Goal: Check status: Check status

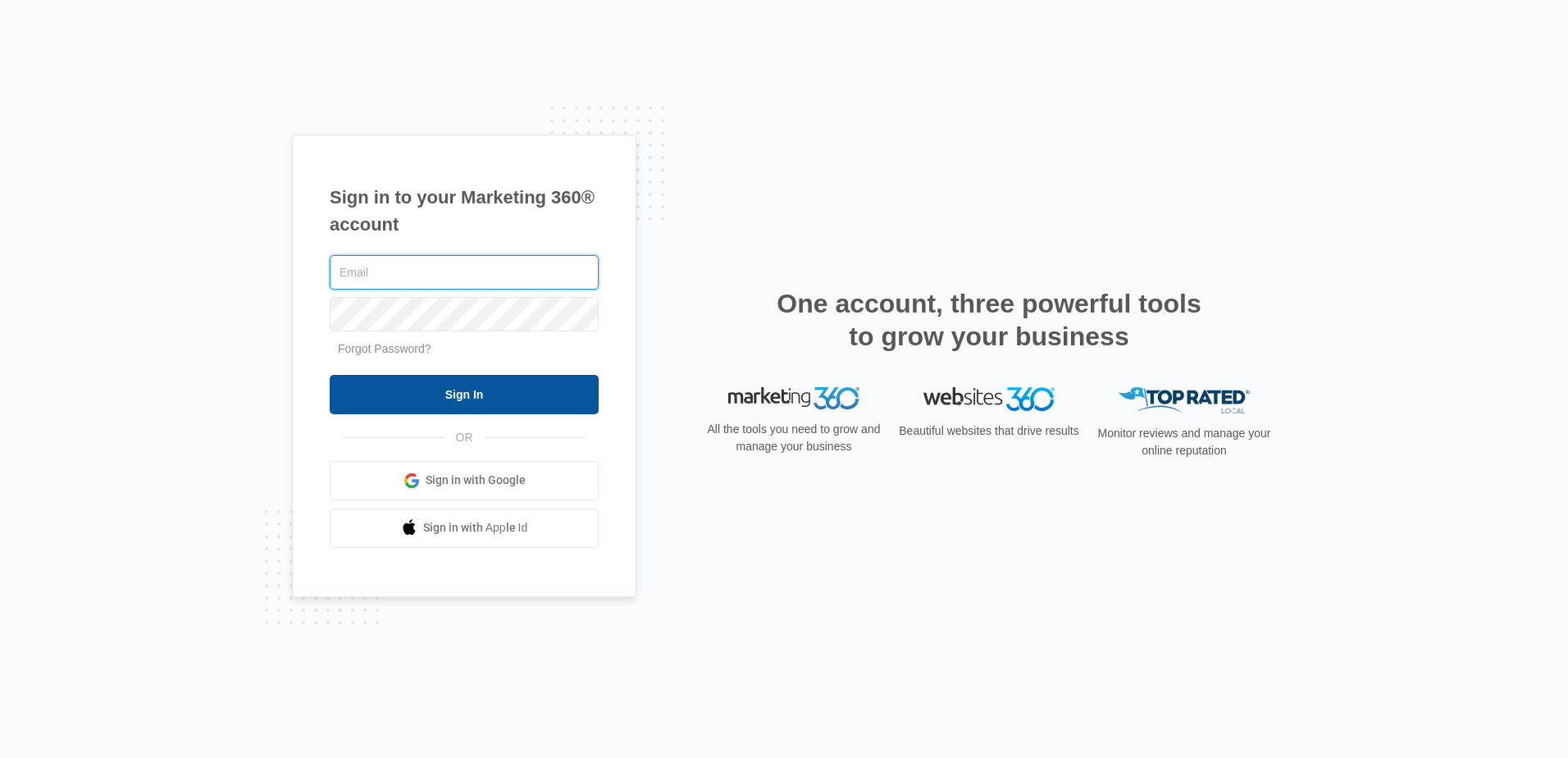
type input "[PERSON_NAME][EMAIL_ADDRESS][DOMAIN_NAME]"
click at [394, 402] on input "Sign In" at bounding box center [464, 394] width 269 height 39
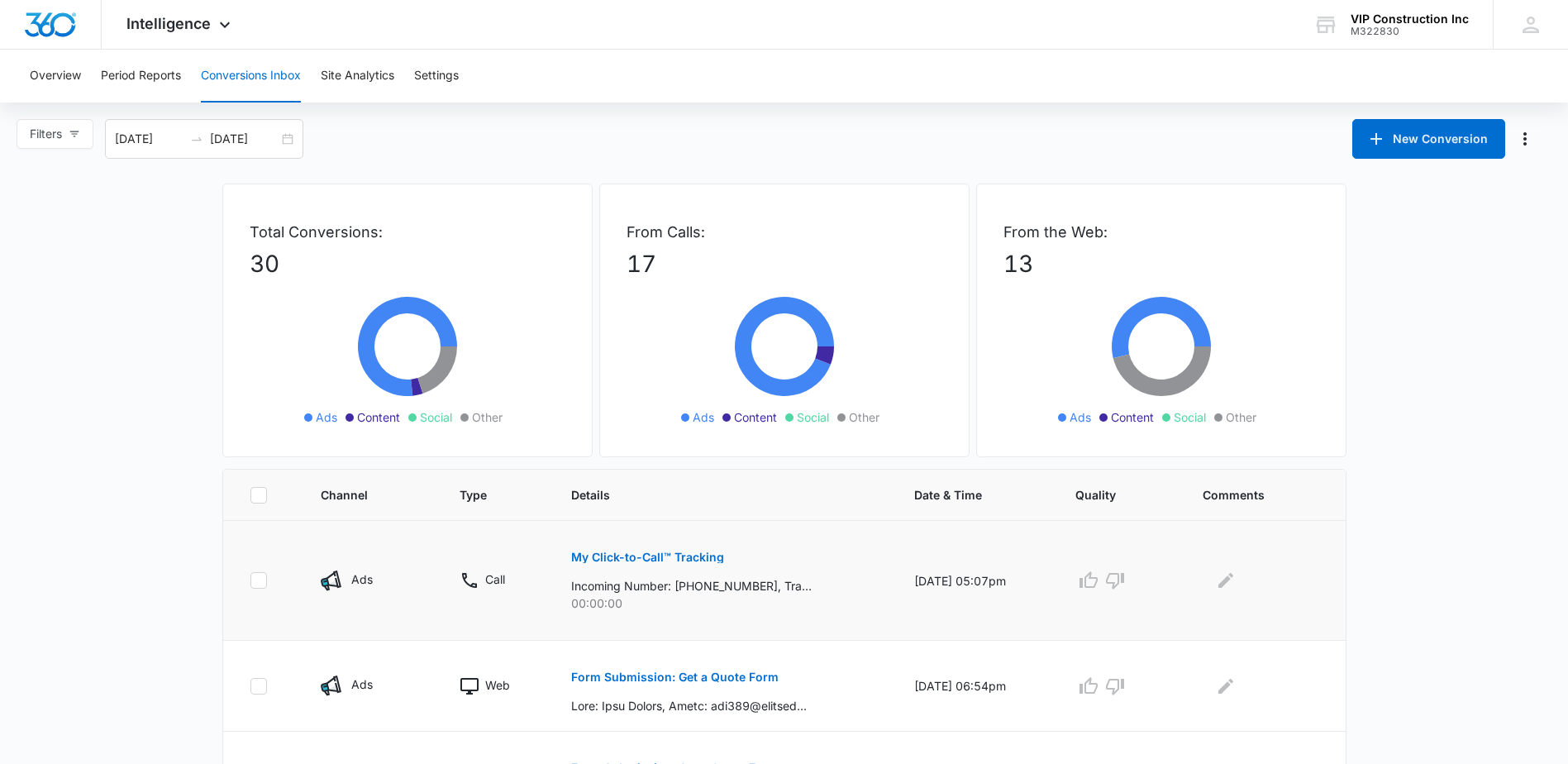
click at [683, 560] on p "My Click-to-Call™ Tracking" at bounding box center [647, 557] width 153 height 11
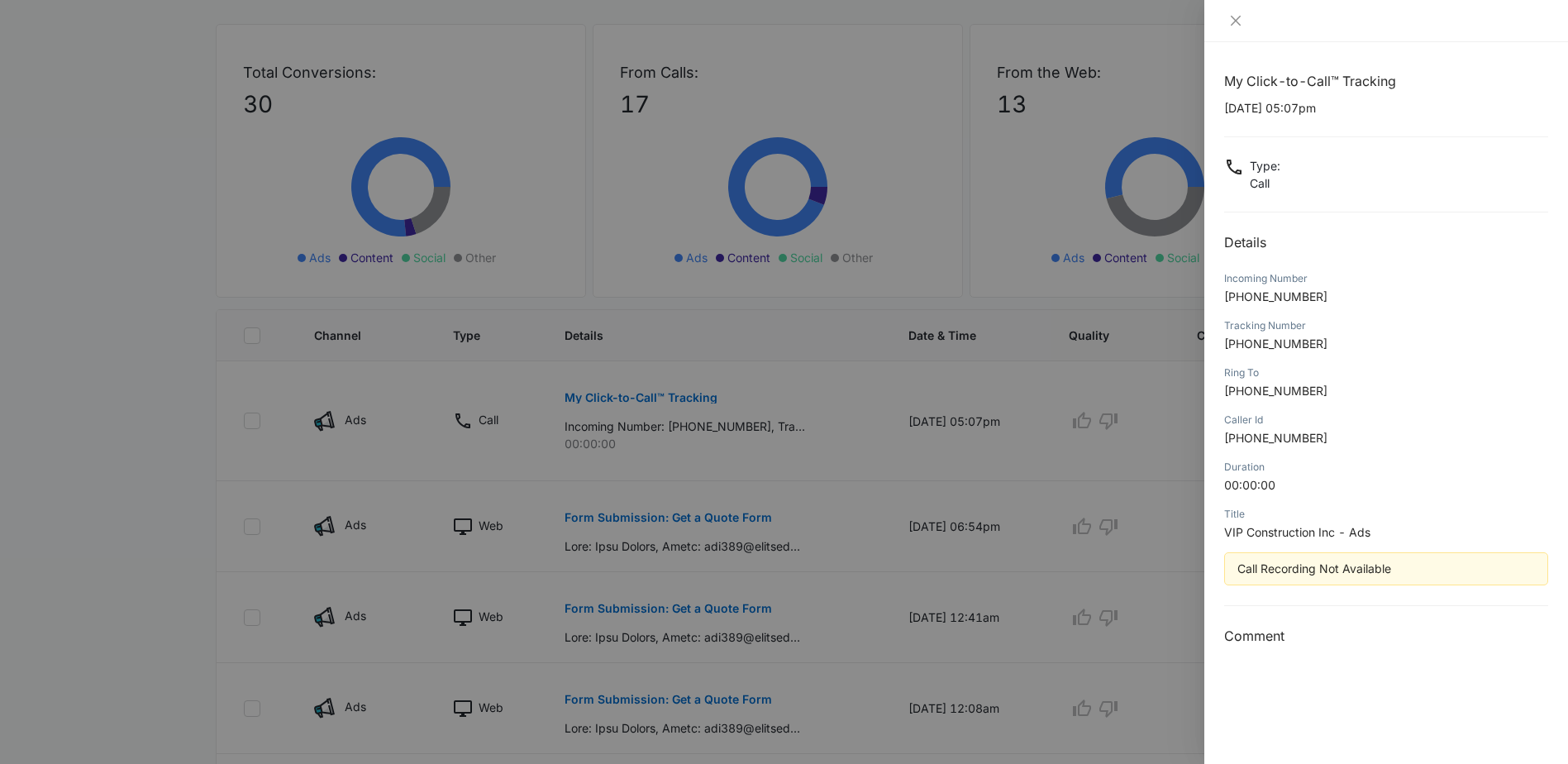
scroll to position [166, 0]
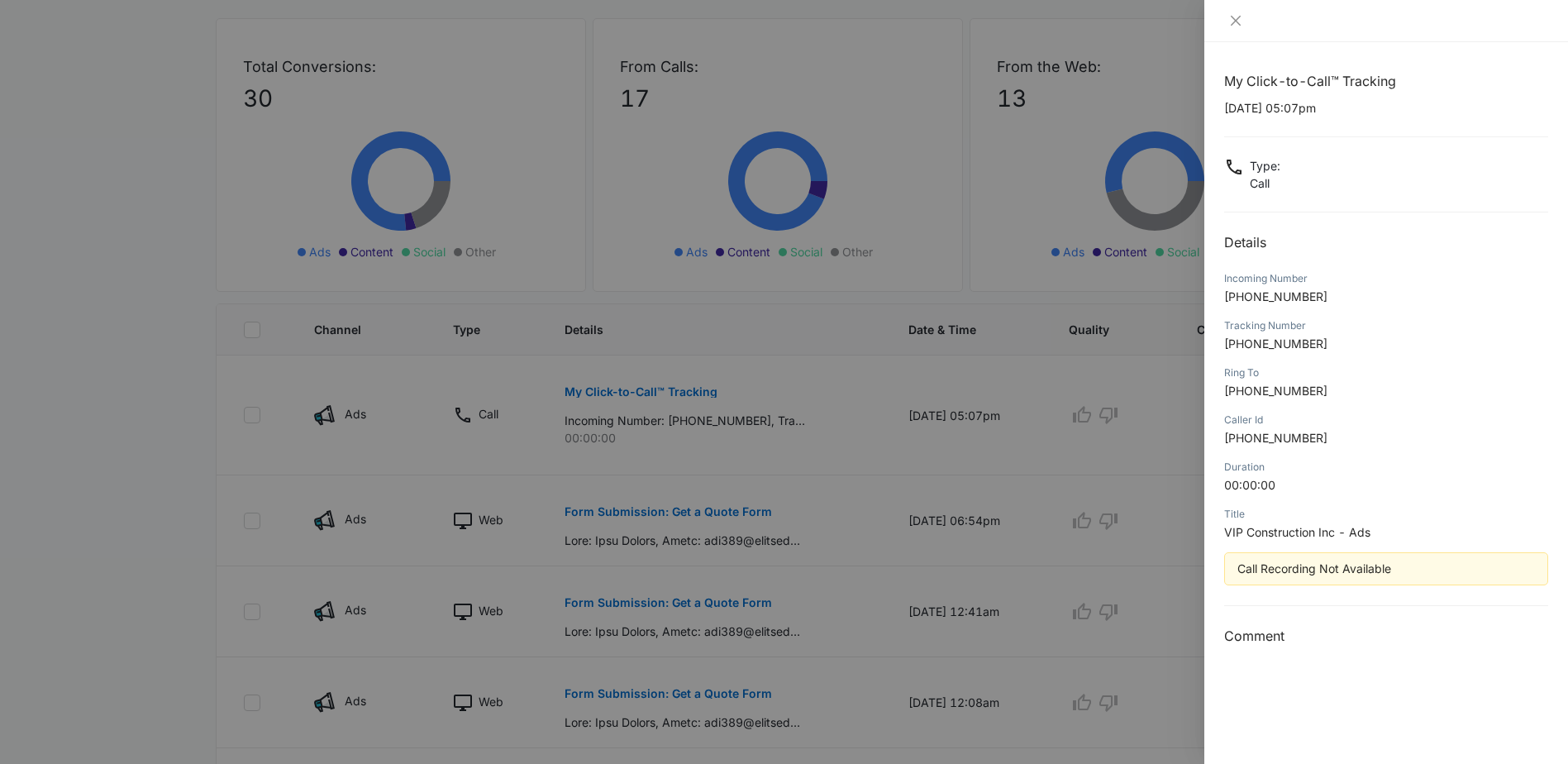
click at [1235, 29] on div at bounding box center [1386, 21] width 364 height 42
click at [1235, 24] on icon "close" at bounding box center [1236, 21] width 13 height 13
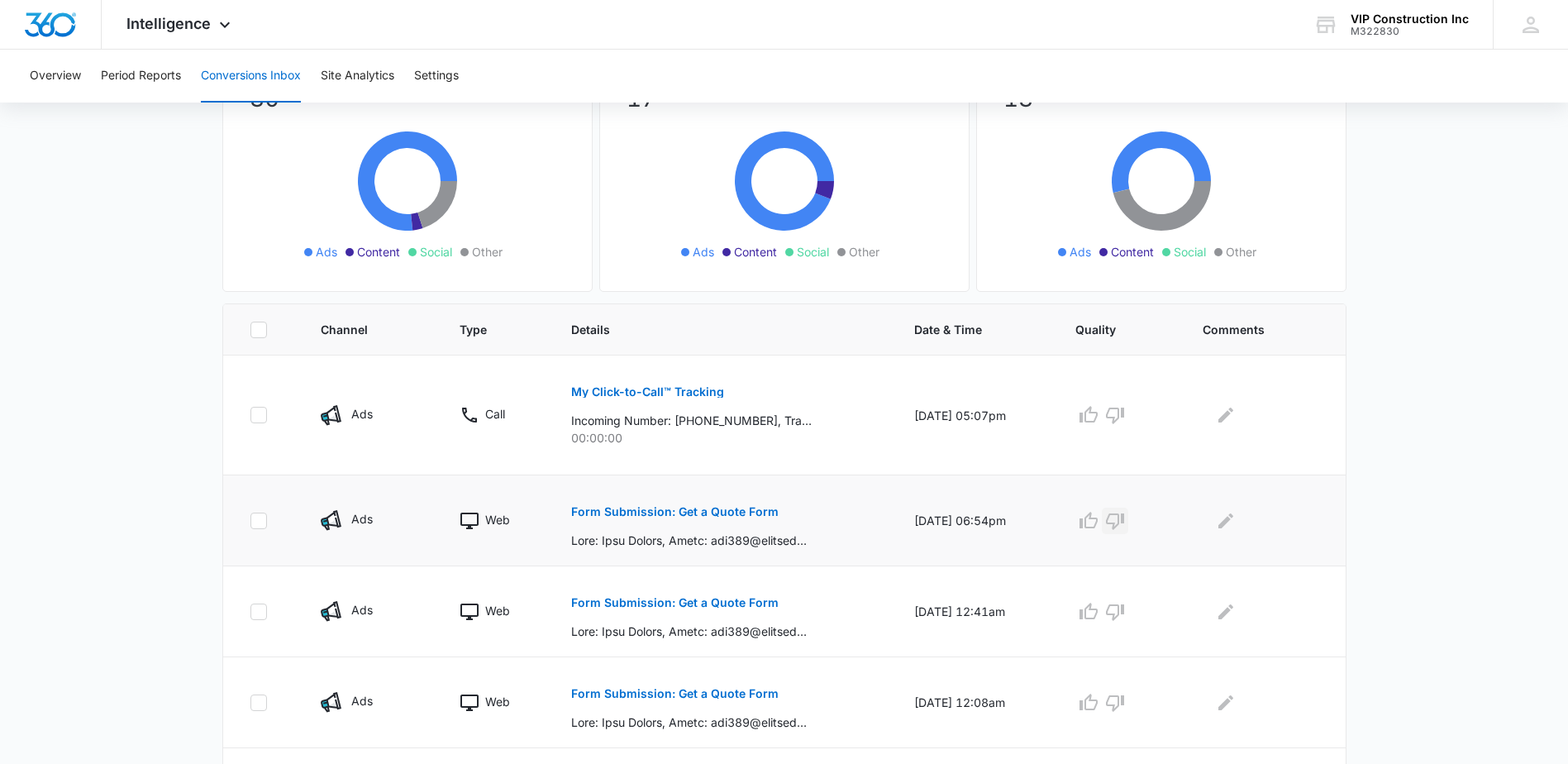
click at [1123, 520] on icon "button" at bounding box center [1114, 522] width 18 height 17
click at [1124, 615] on icon "button" at bounding box center [1114, 611] width 20 height 20
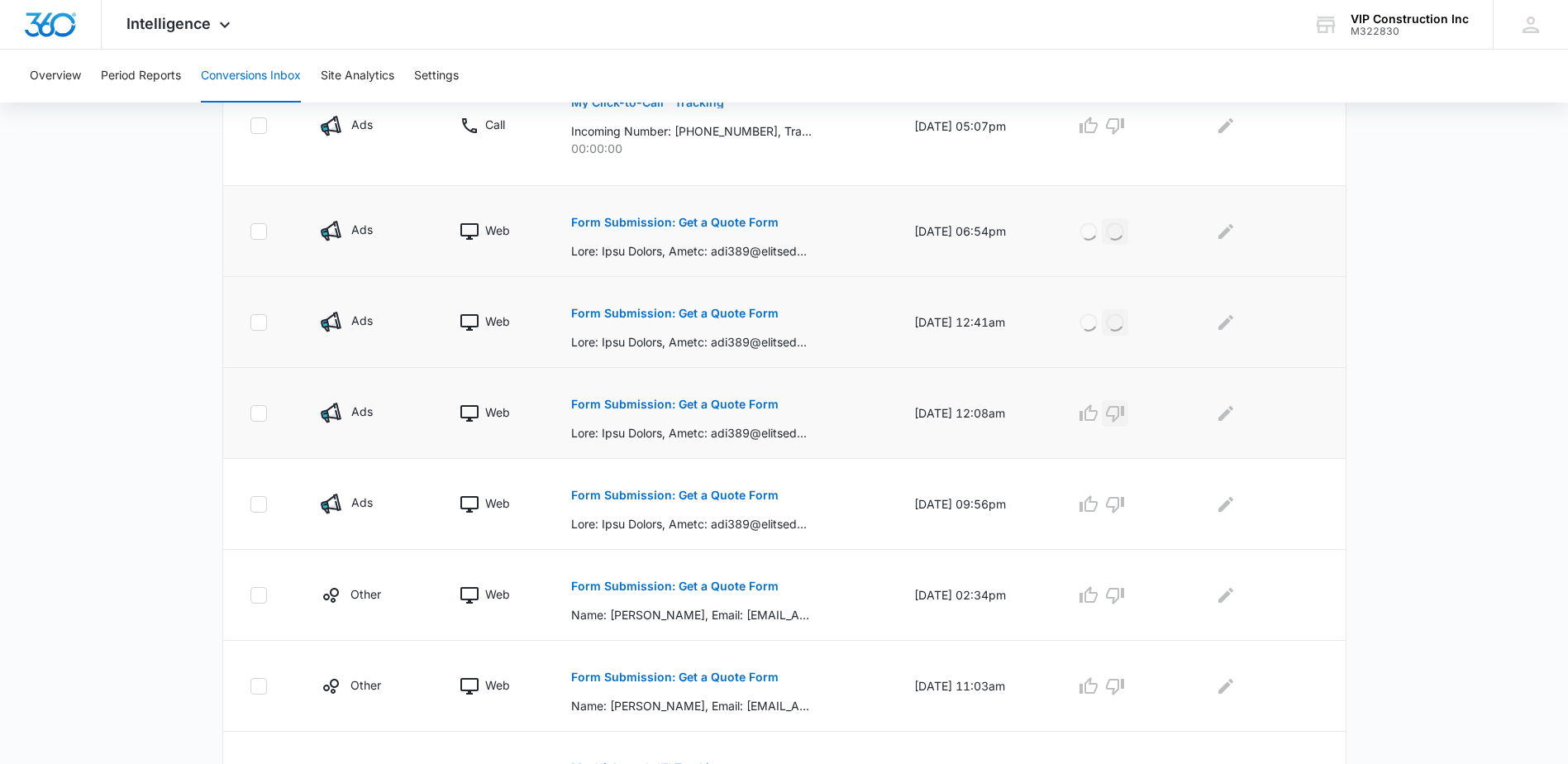
scroll to position [496, 0]
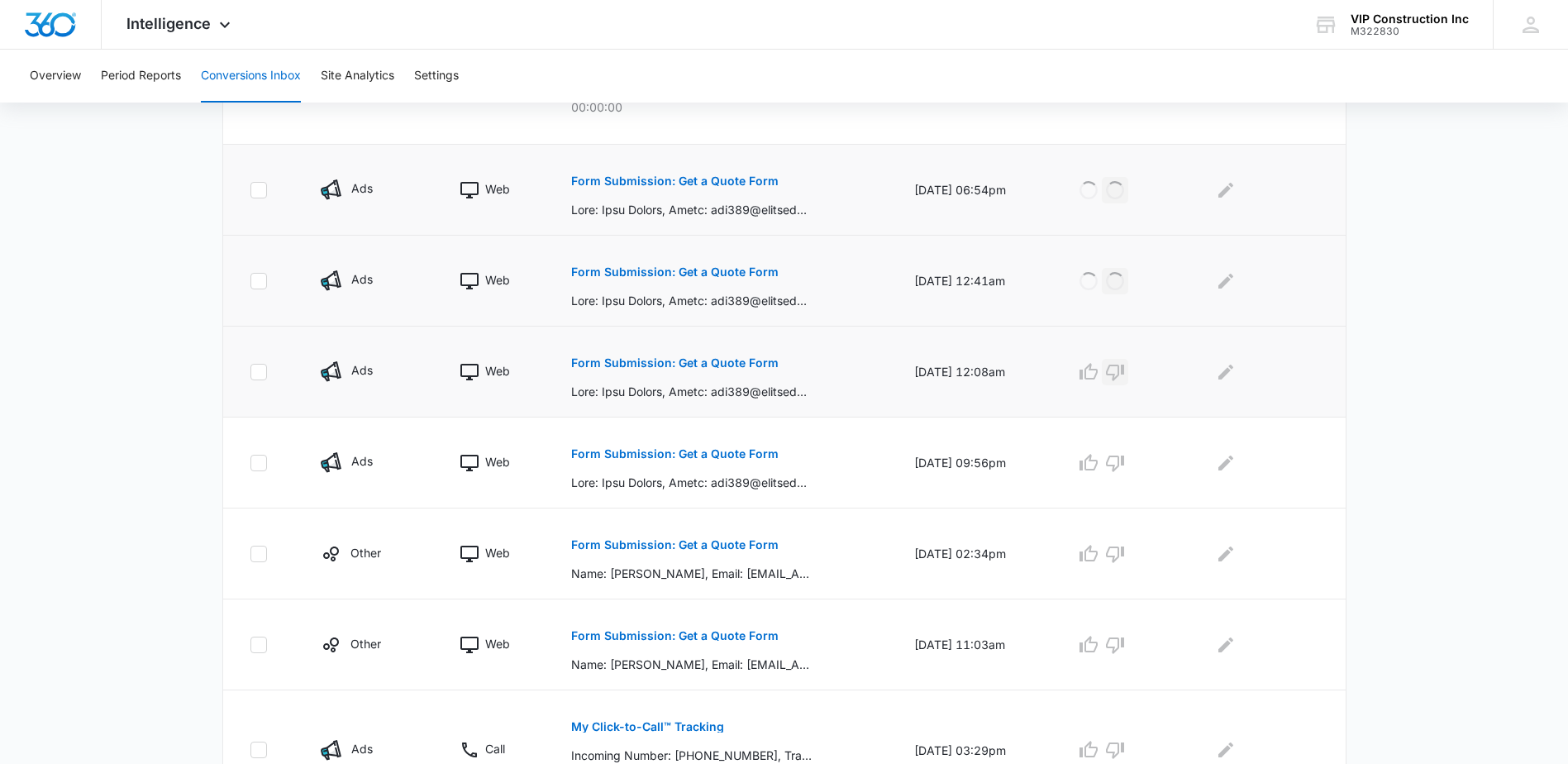
click at [1124, 369] on icon "button" at bounding box center [1114, 371] width 20 height 20
click at [1123, 458] on icon "button" at bounding box center [1114, 463] width 20 height 20
click at [688, 546] on p "Form Submission: Get a Quote Form" at bounding box center [674, 545] width 207 height 11
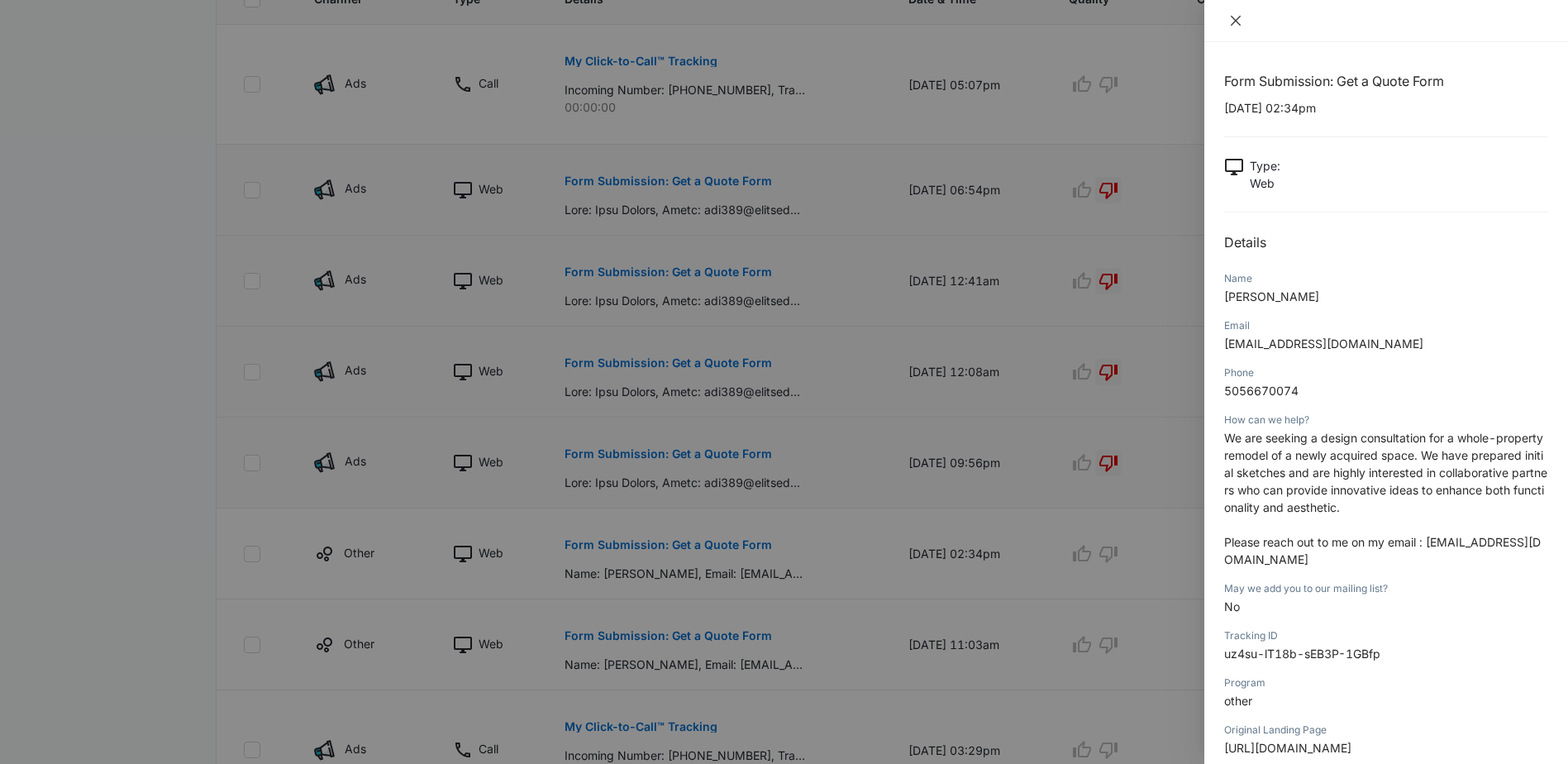
click at [1225, 23] on button "Close" at bounding box center [1236, 21] width 24 height 15
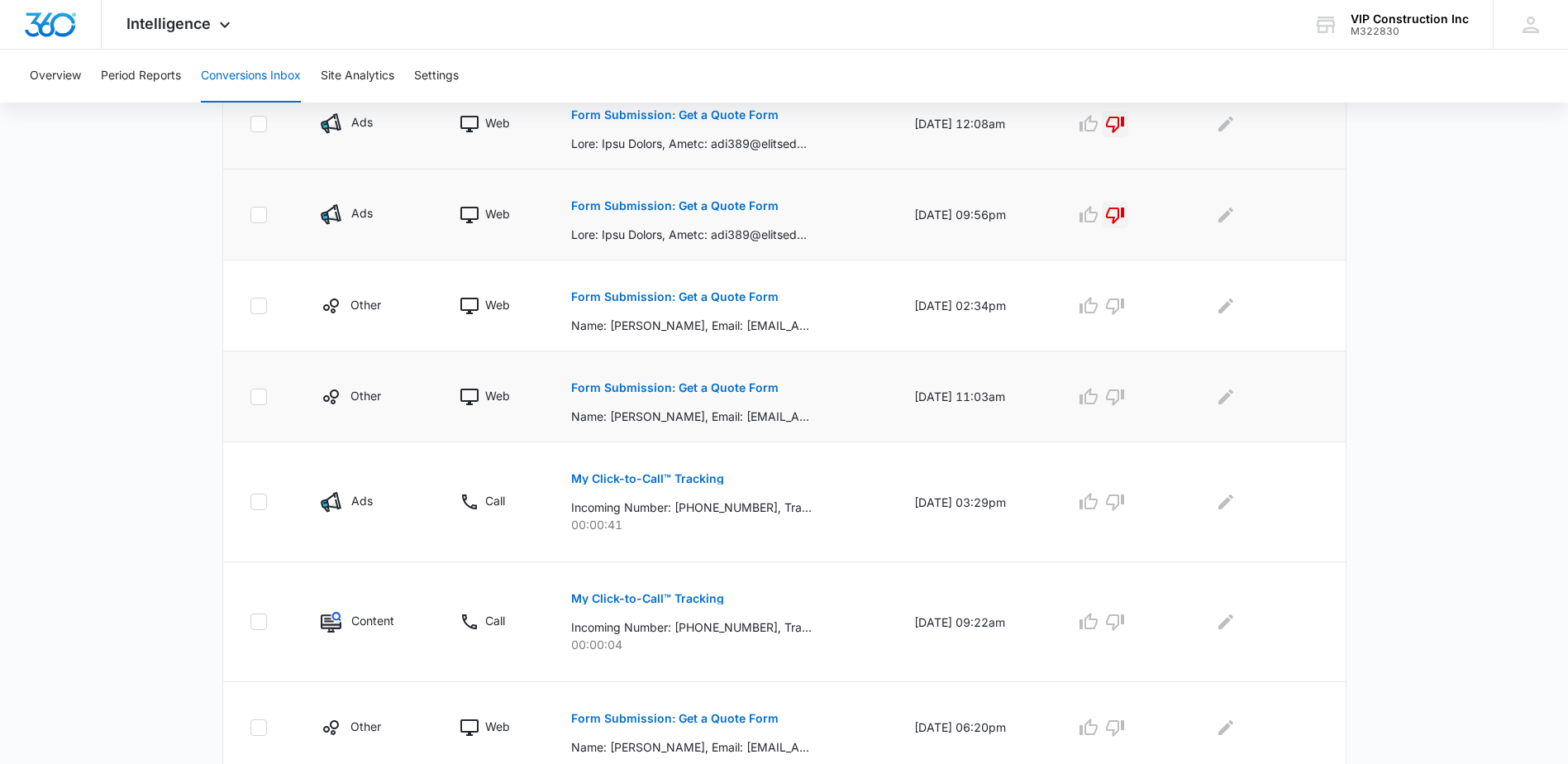
scroll to position [805, 0]
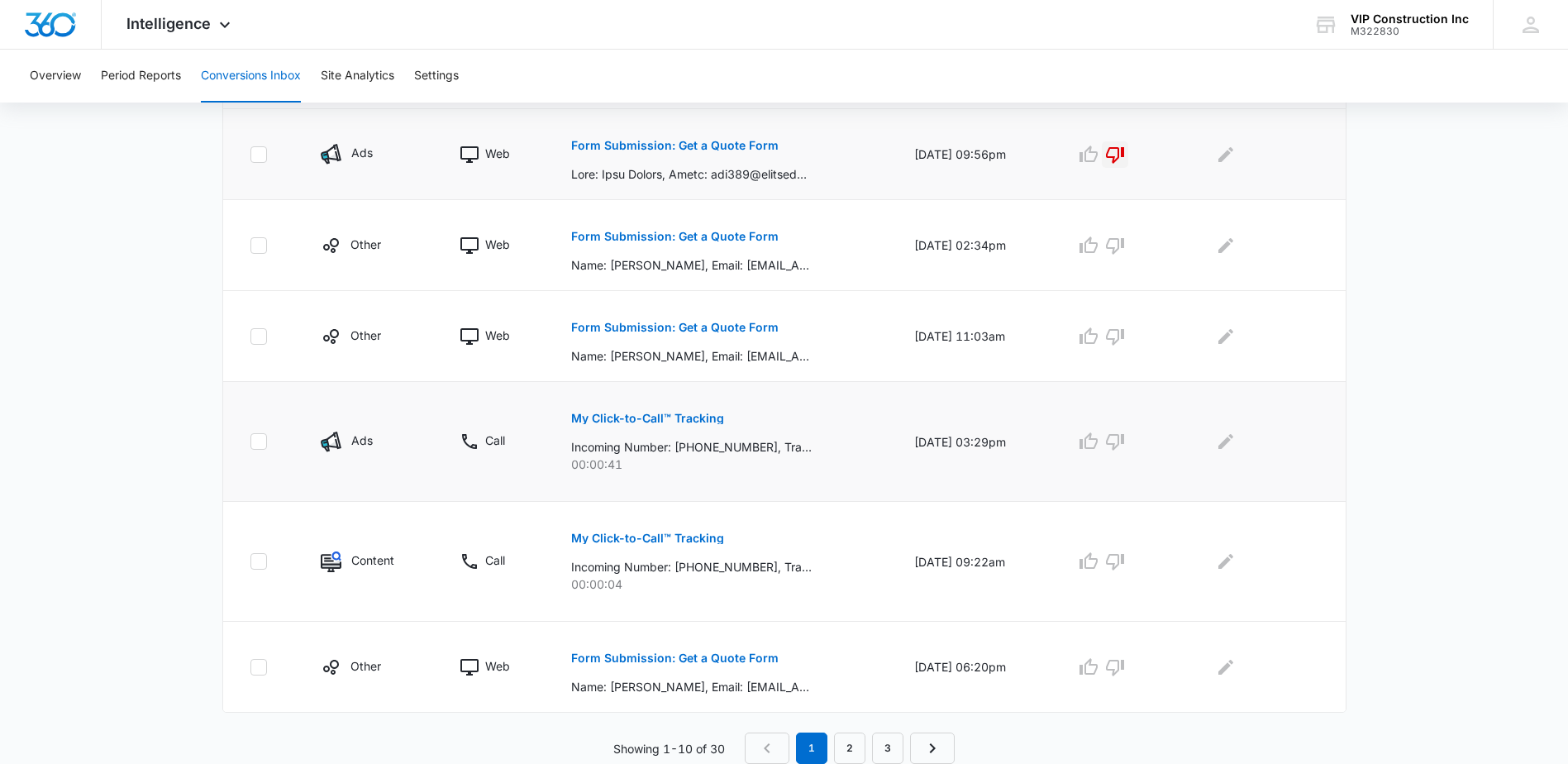
click at [671, 420] on p "My Click-to-Call™ Tracking" at bounding box center [647, 418] width 153 height 11
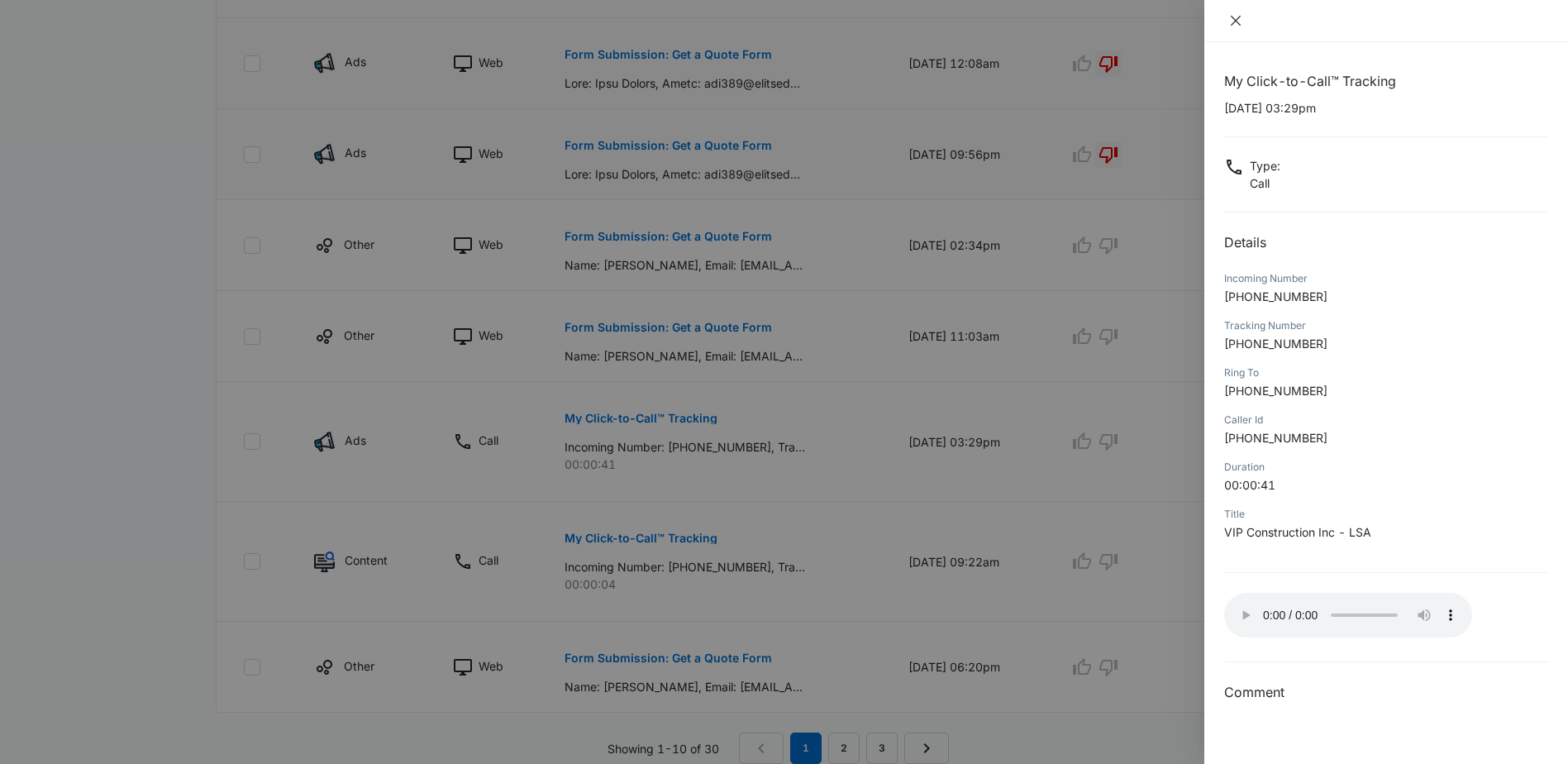
click at [1240, 24] on icon "close" at bounding box center [1236, 21] width 13 height 13
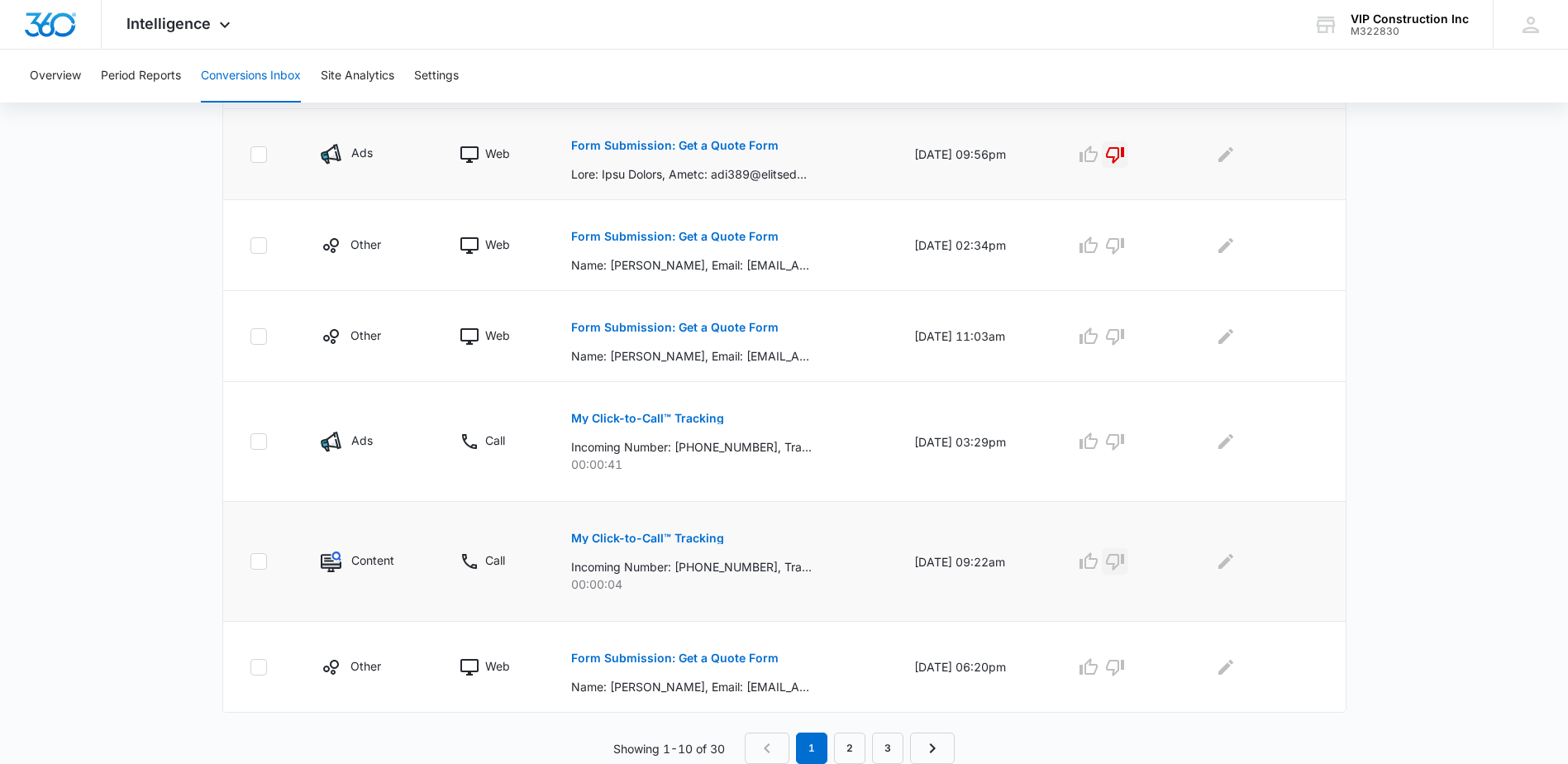
click at [1118, 555] on icon "button" at bounding box center [1114, 561] width 20 height 20
click at [733, 659] on p "Form Submission: Get a Quote Form" at bounding box center [674, 658] width 207 height 11
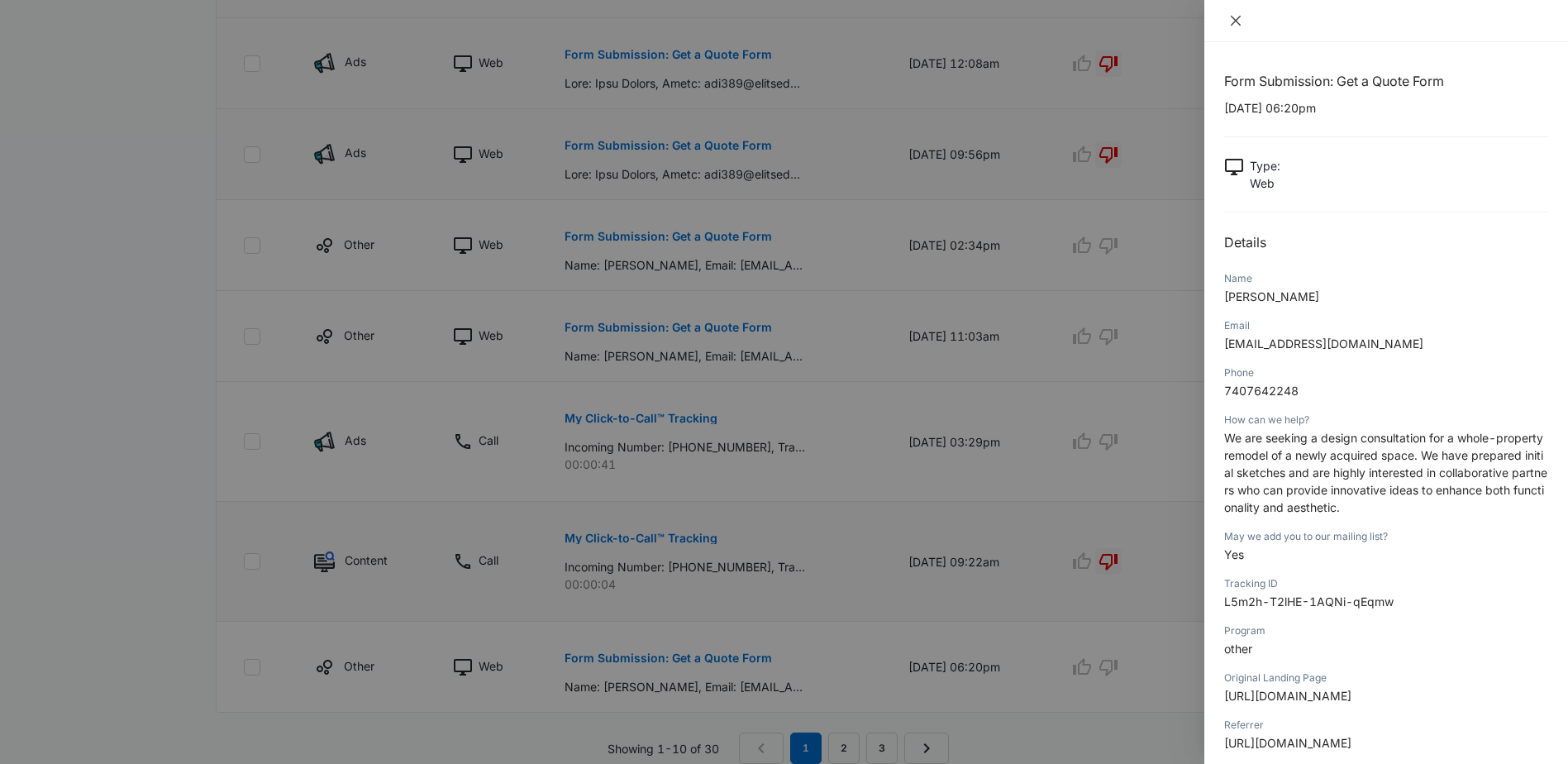
click at [1237, 24] on icon "close" at bounding box center [1236, 21] width 13 height 13
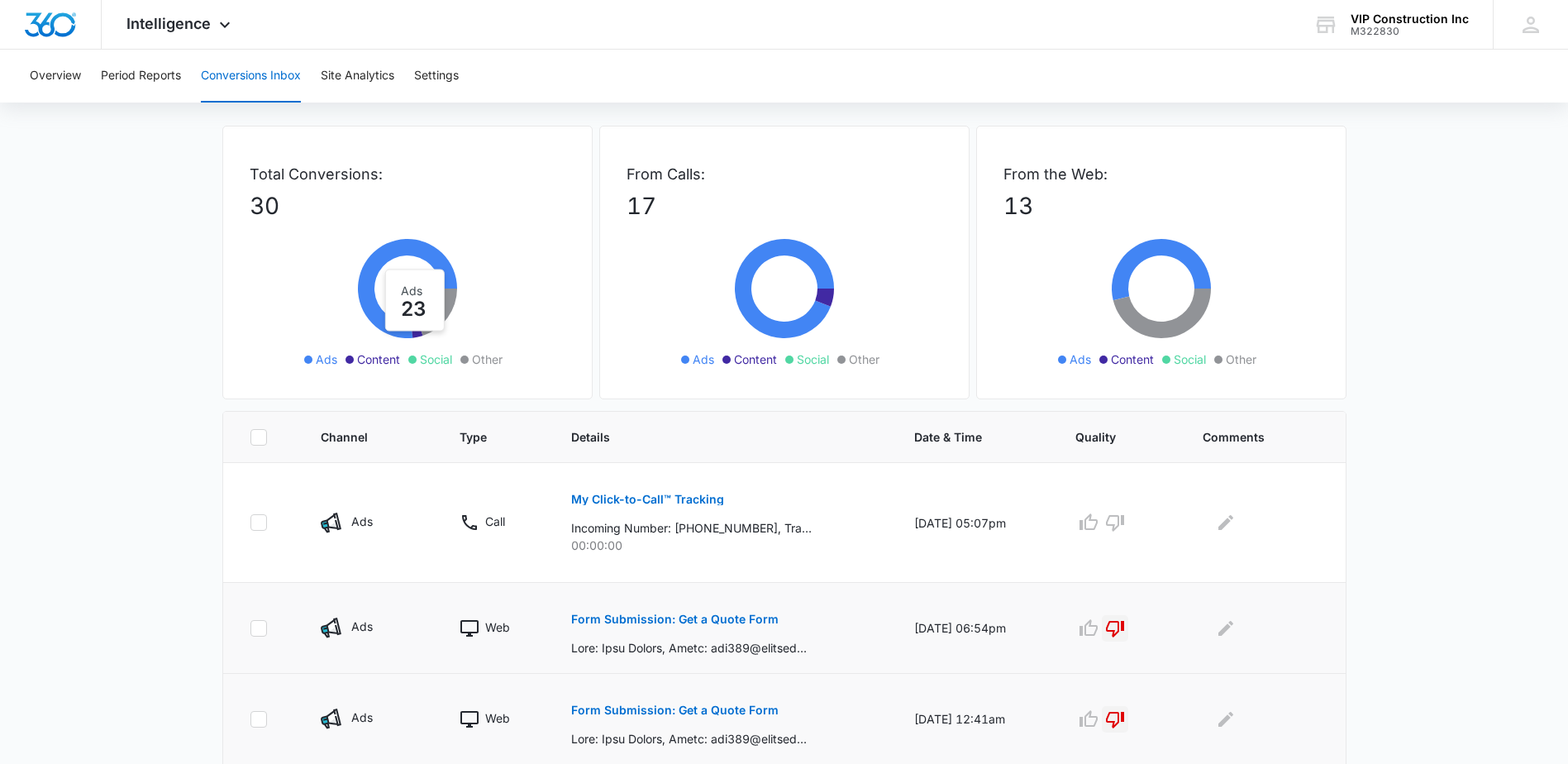
scroll to position [0, 0]
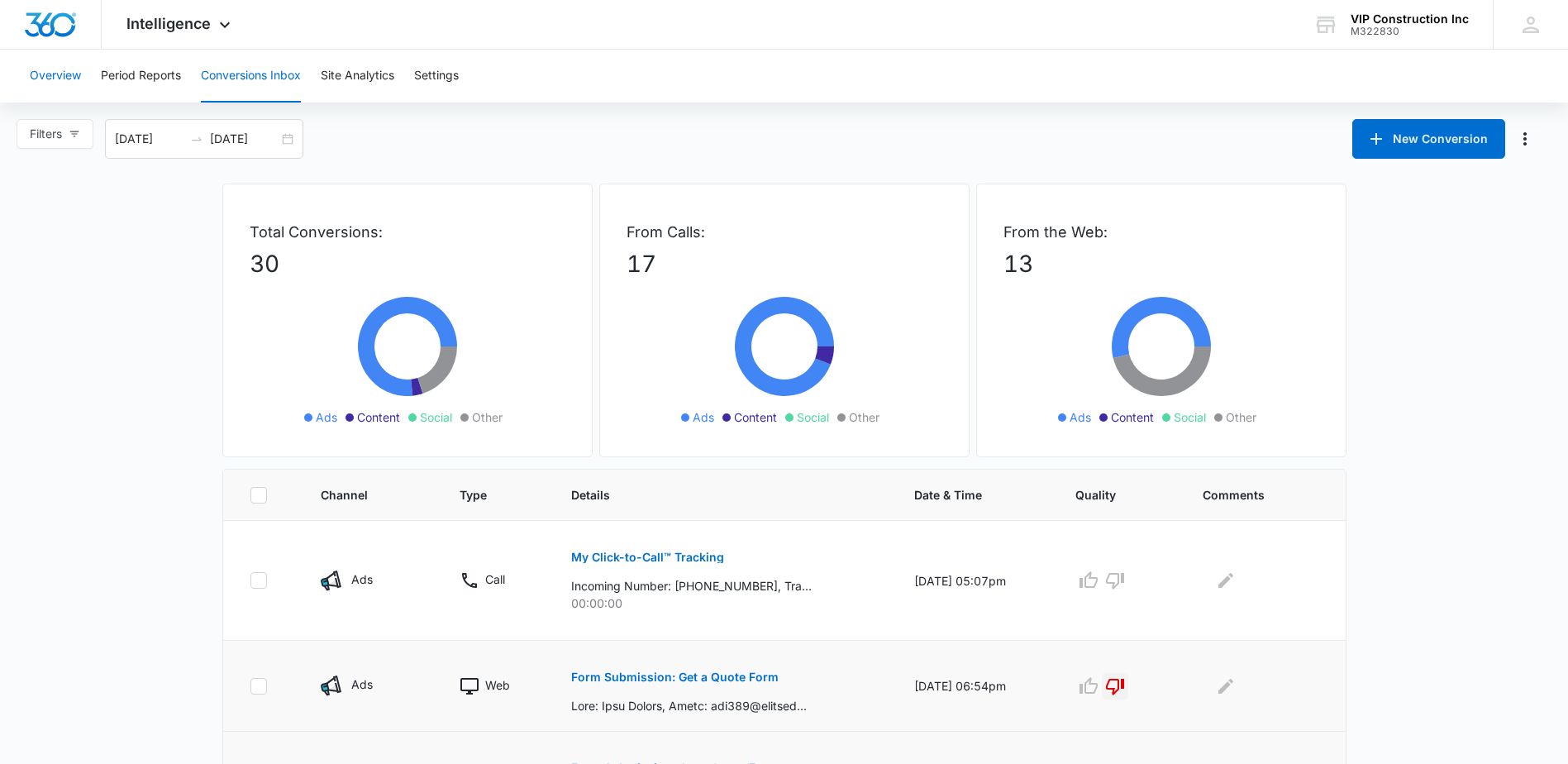
click at [61, 74] on button "Overview" at bounding box center [56, 76] width 51 height 53
